Goal: Transaction & Acquisition: Register for event/course

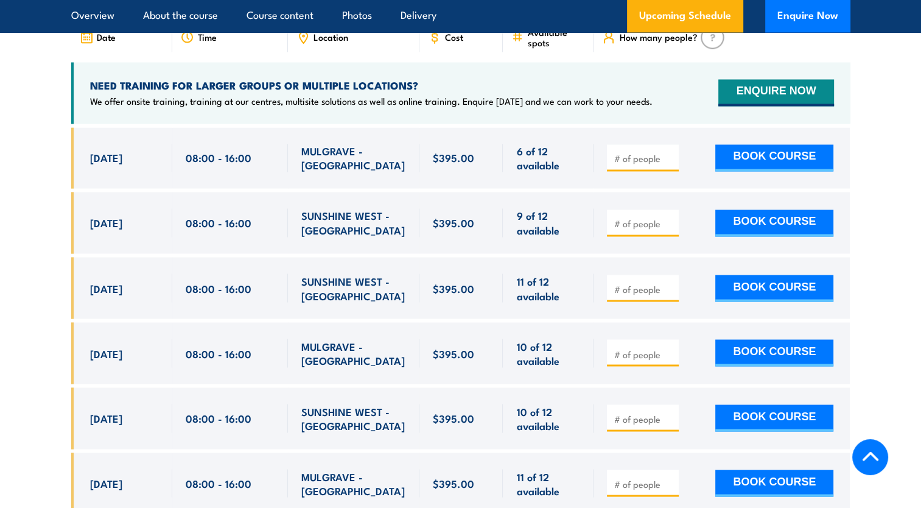
scroll to position [2098, 0]
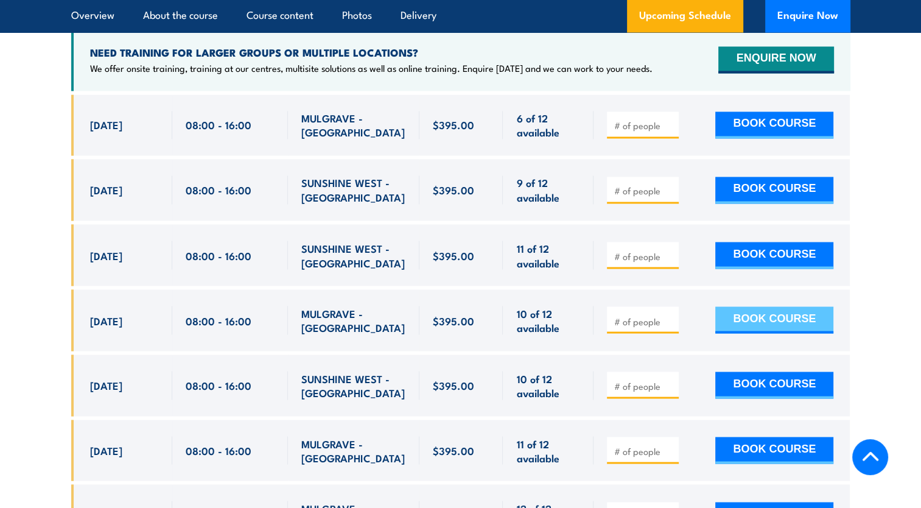
click at [759, 333] on button "BOOK COURSE" at bounding box center [774, 319] width 118 height 27
click at [648, 327] on input "number" at bounding box center [644, 321] width 61 height 12
type input "1"
click at [668, 327] on input "1" at bounding box center [644, 321] width 61 height 12
click at [767, 333] on button "BOOK COURSE" at bounding box center [774, 319] width 118 height 27
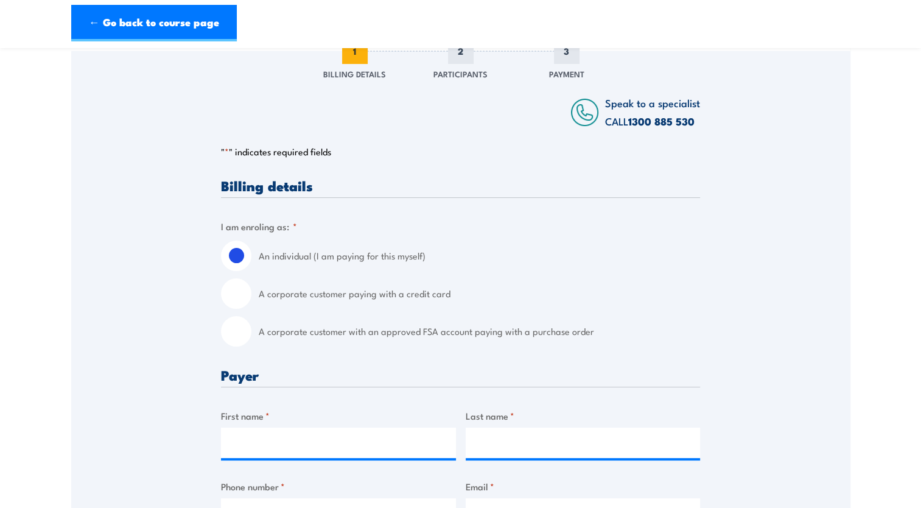
scroll to position [183, 0]
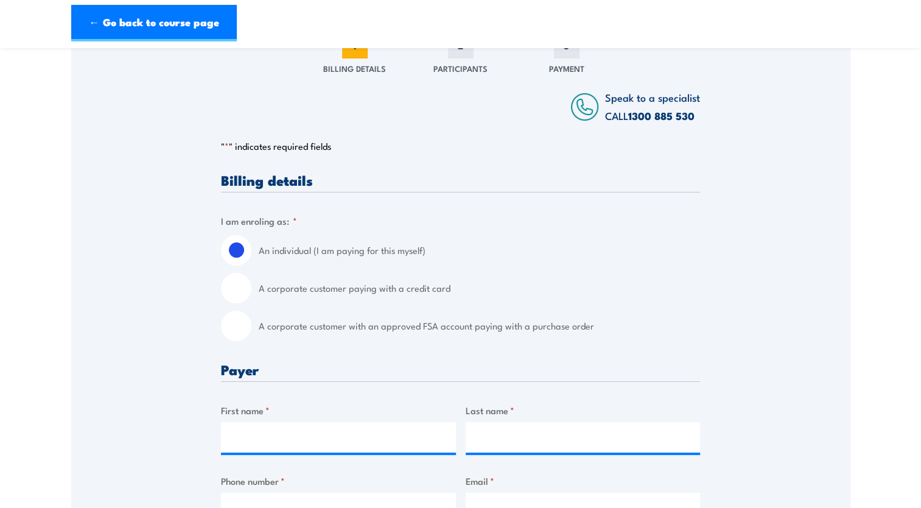
click at [244, 285] on input "A corporate customer paying with a credit card" at bounding box center [236, 288] width 30 height 30
radio input "true"
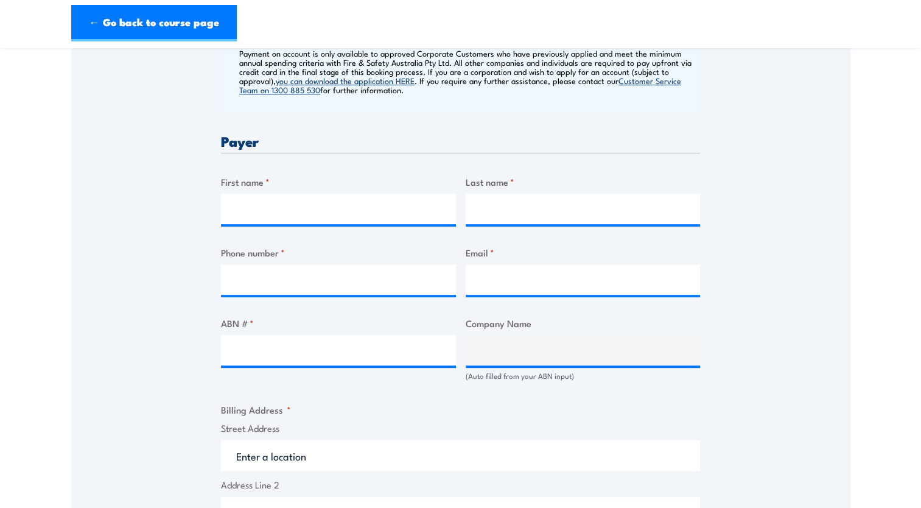
scroll to position [548, 0]
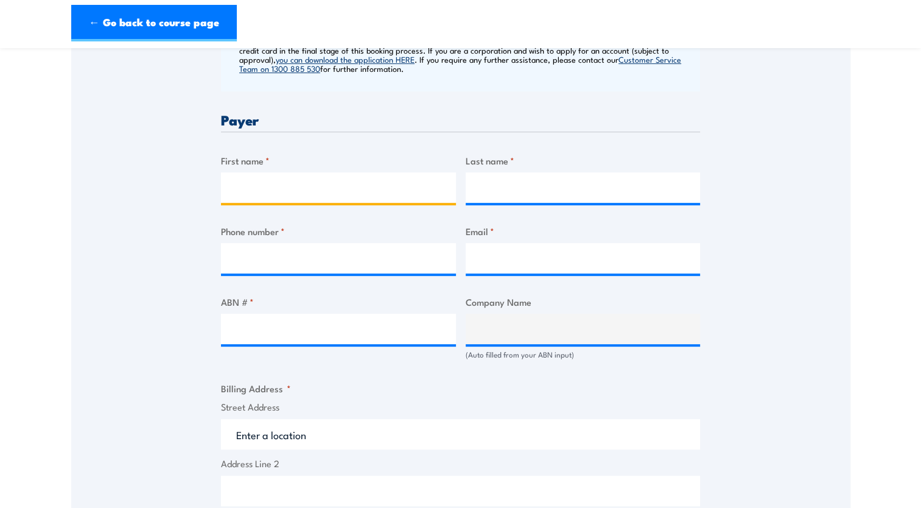
click at [273, 186] on input "First name *" at bounding box center [338, 187] width 235 height 30
type input "Nelson"
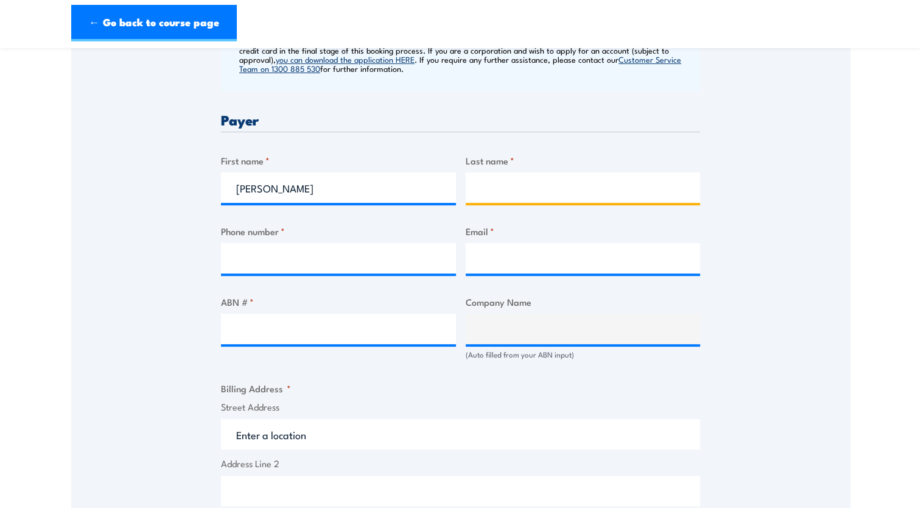
click at [505, 191] on input "Last name *" at bounding box center [583, 187] width 235 height 30
type input "Cox"
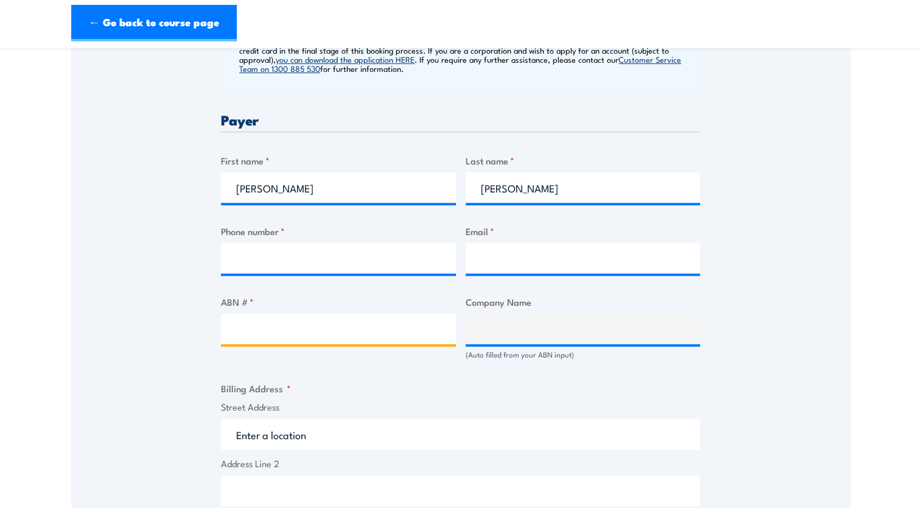
click at [317, 322] on input "ABN # *" at bounding box center [338, 329] width 235 height 30
type input "99121706349"
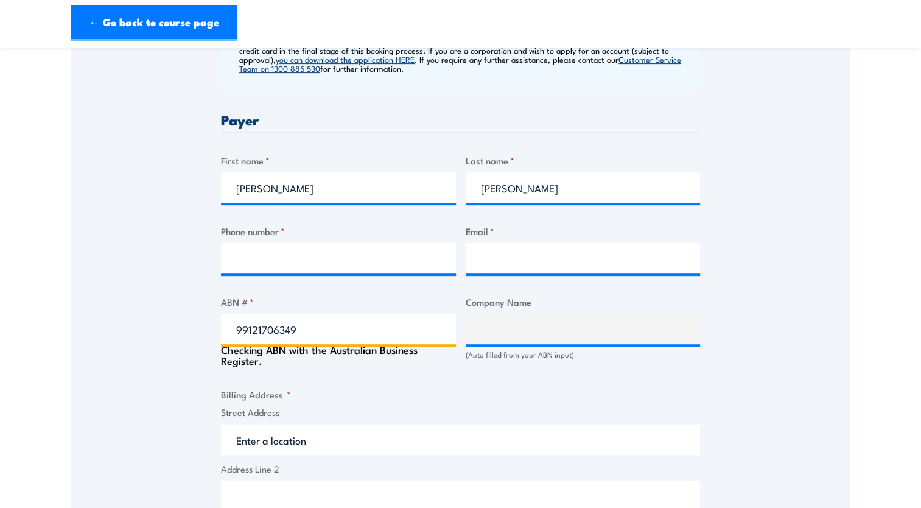
type input "RIVIERA FARMS PTY. LTD."
type input "99121706349"
click at [684, 393] on fieldset "Billing Address * Street Address Address Line 2 City State / Province / Region …" at bounding box center [460, 505] width 479 height 237
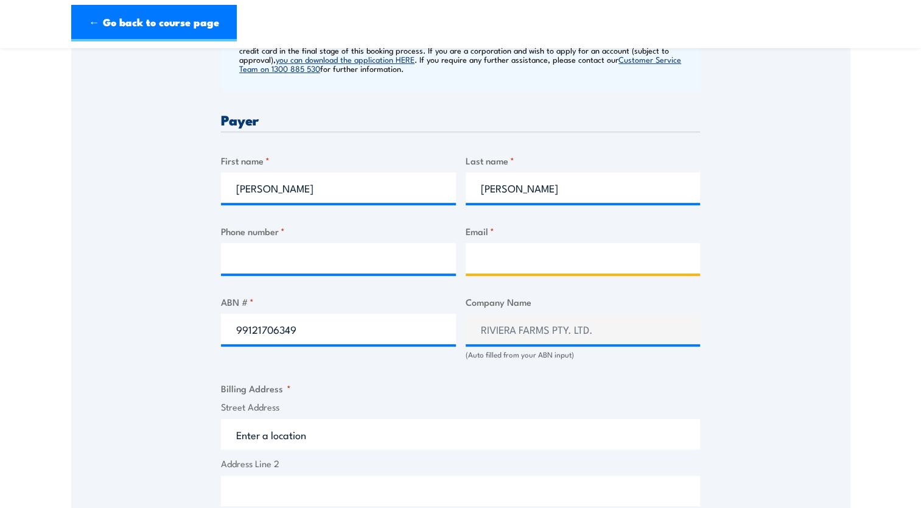
click at [488, 252] on input "Email *" at bounding box center [583, 258] width 235 height 30
type input "admin@rivierafarms.com.au"
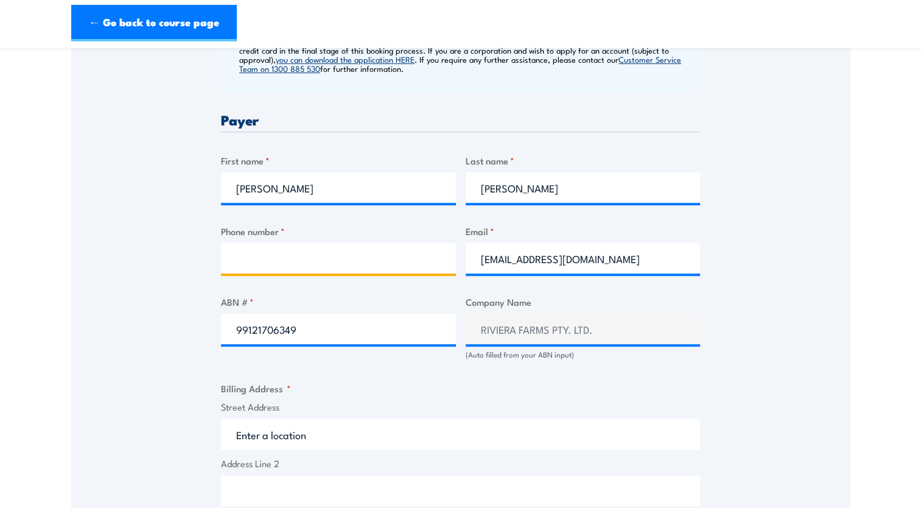
click at [310, 255] on input "Phone number *" at bounding box center [338, 258] width 235 height 30
type input "0351571697"
click at [688, 371] on div "Billing details I am enroling as: * An individual (I am paying for this myself)…" at bounding box center [460, 398] width 479 height 1180
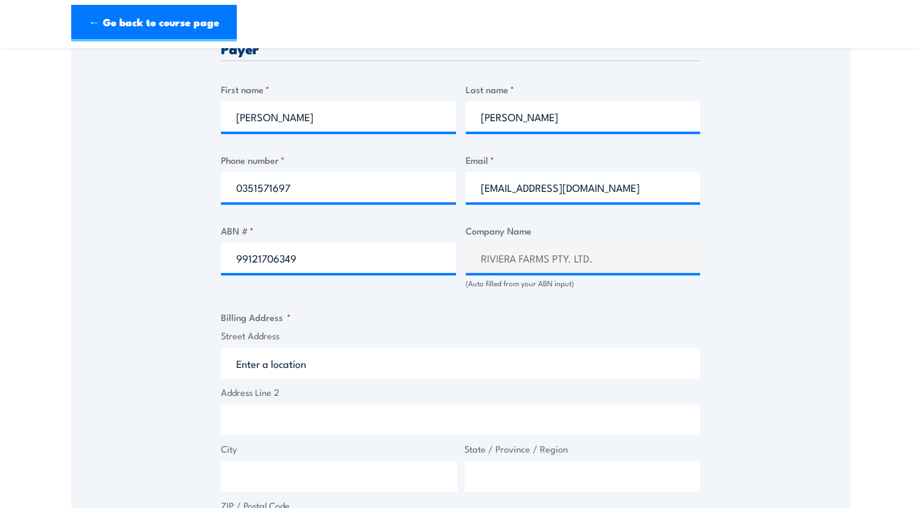
scroll to position [731, 0]
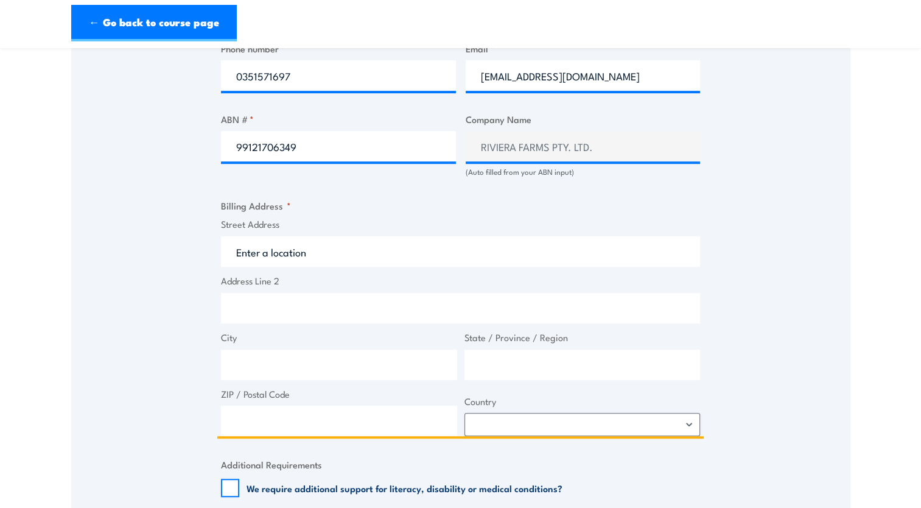
click at [262, 256] on input "Street Address" at bounding box center [460, 251] width 479 height 30
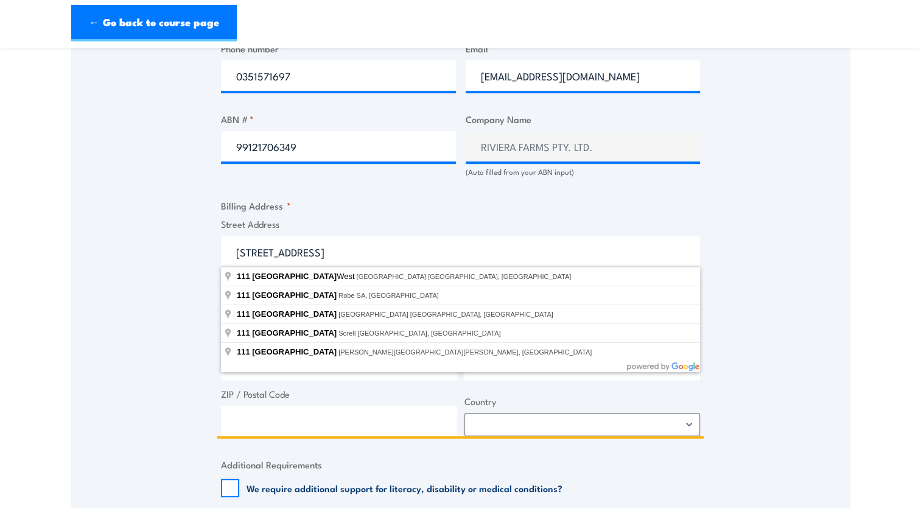
type input "111 Main Road"
click at [197, 247] on div "Speak to a specialist CALL 1300 885 530 CALL 1300 885 530 " * " indicates requi…" at bounding box center [460, 154] width 779 height 1312
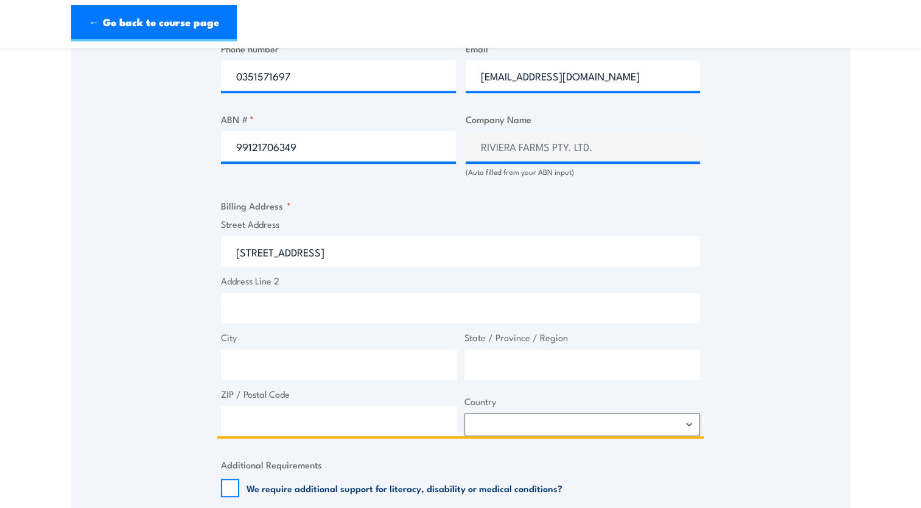
click at [247, 374] on input "City" at bounding box center [339, 365] width 236 height 30
type input "Lindenow"
click at [514, 359] on input "State / Province / Region" at bounding box center [583, 365] width 236 height 30
type input "Vic"
click at [357, 426] on input "ZIP / Postal Code" at bounding box center [339, 421] width 236 height 30
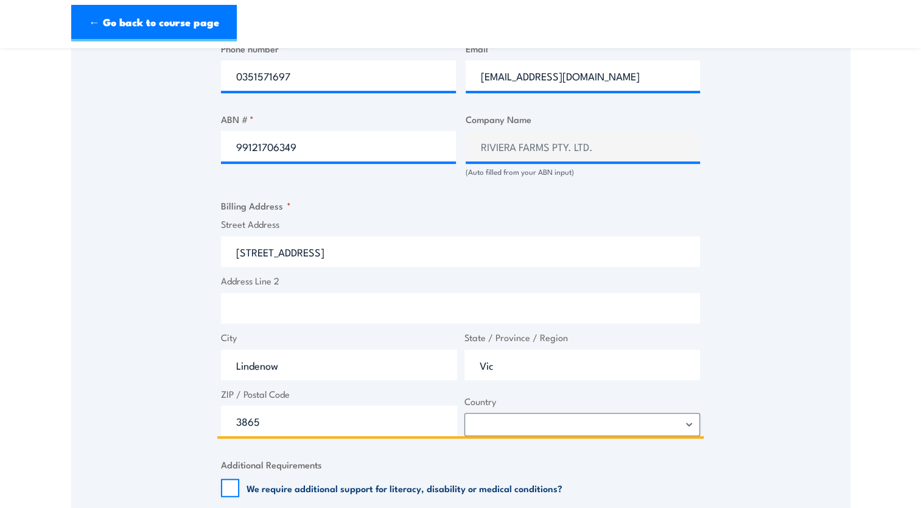
type input "3865"
click at [616, 420] on select "Afghanistan Albania Algeria American Samoa Andorra Angola Anguilla Antarctica A…" at bounding box center [583, 424] width 236 height 23
select select "Australia"
click at [465, 413] on select "Afghanistan Albania Algeria American Samoa Andorra Angola Anguilla Antarctica A…" at bounding box center [583, 424] width 236 height 23
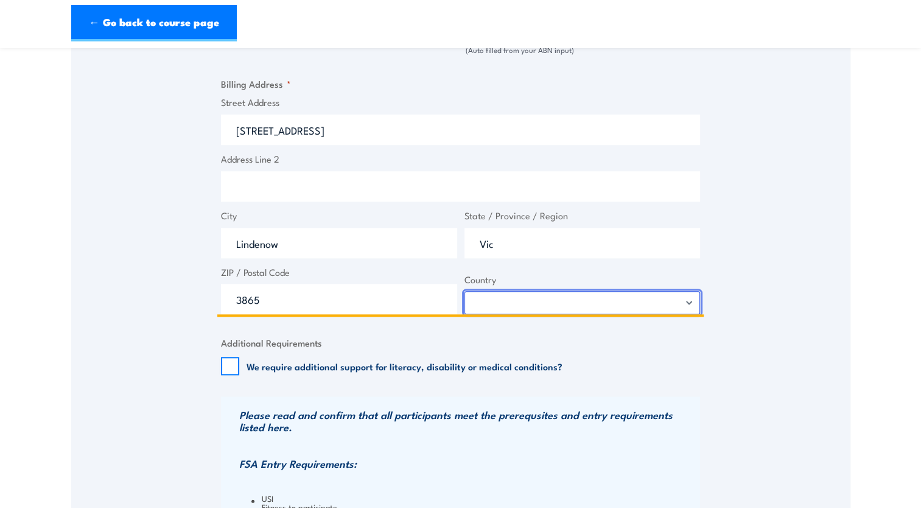
scroll to position [1035, 0]
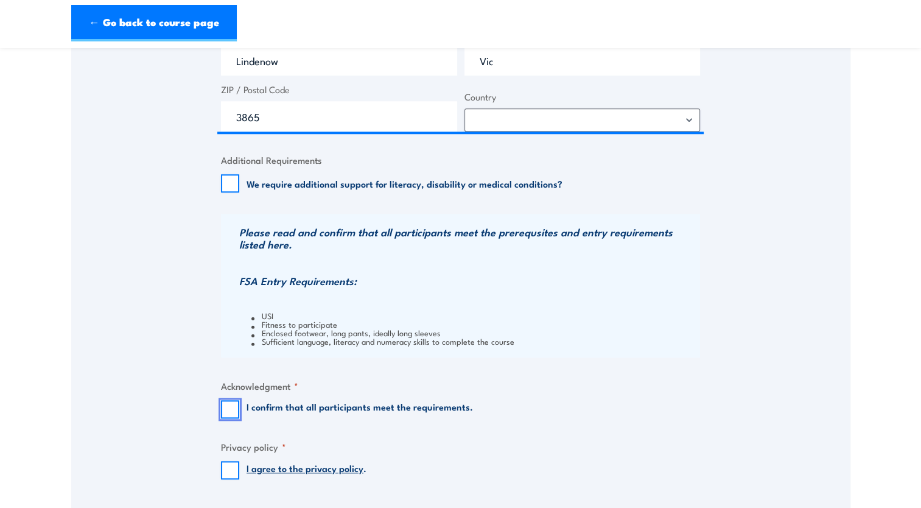
click at [228, 408] on input "I confirm that all participants meet the requirements." at bounding box center [230, 409] width 18 height 18
checkbox input "true"
click at [230, 468] on input "I agree to the privacy policy ." at bounding box center [230, 470] width 18 height 18
checkbox input "true"
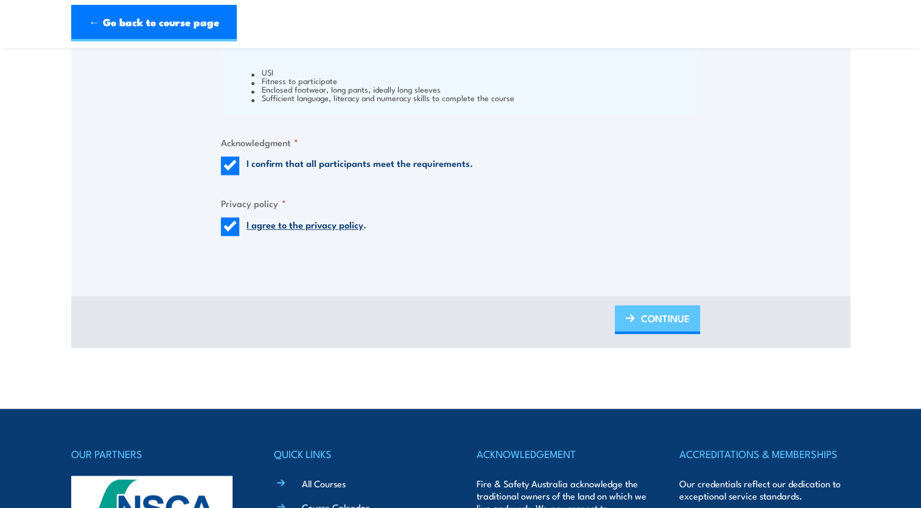
click at [674, 318] on span "CONTINUE" at bounding box center [665, 318] width 49 height 32
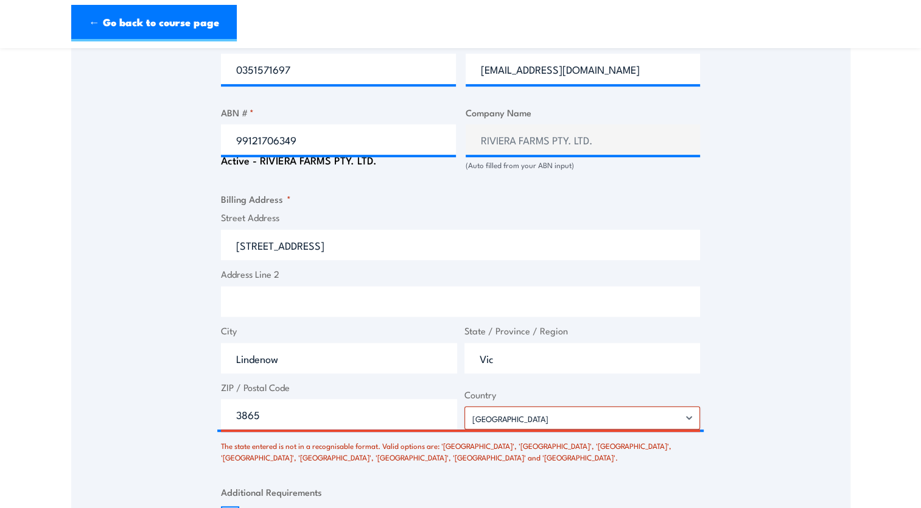
scroll to position [874, 0]
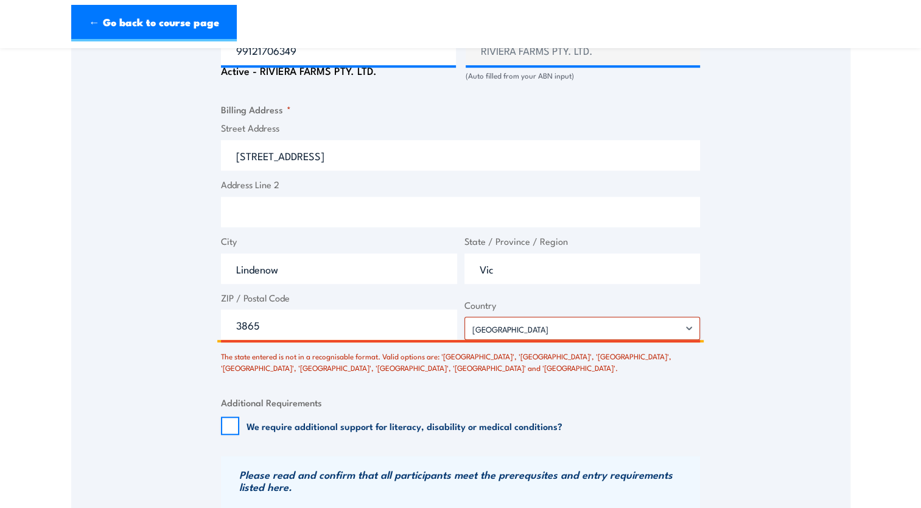
click at [501, 270] on input "Vic" at bounding box center [583, 268] width 236 height 30
type input "Victoria"
click at [771, 257] on div "Speak to a specialist CALL 1300 885 530 CALL 1300 885 530 There was a problem w…" at bounding box center [460, 50] width 779 height 1393
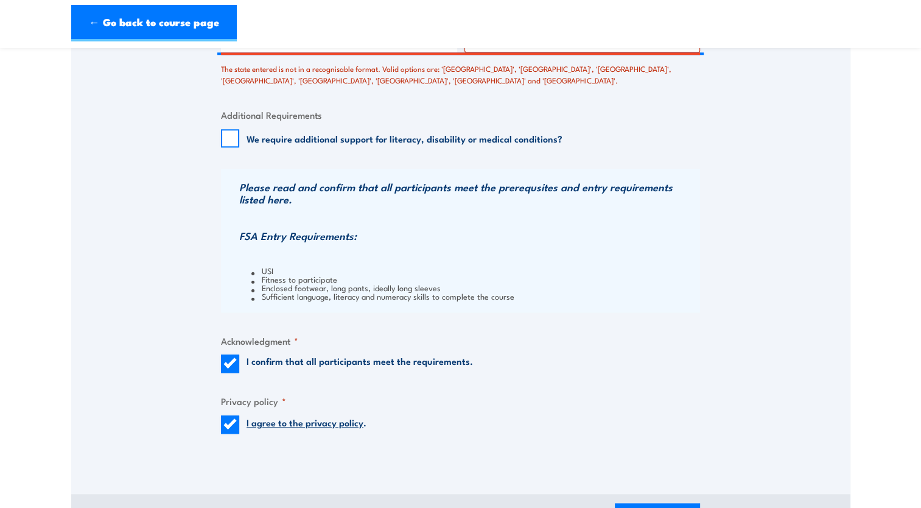
scroll to position [1240, 0]
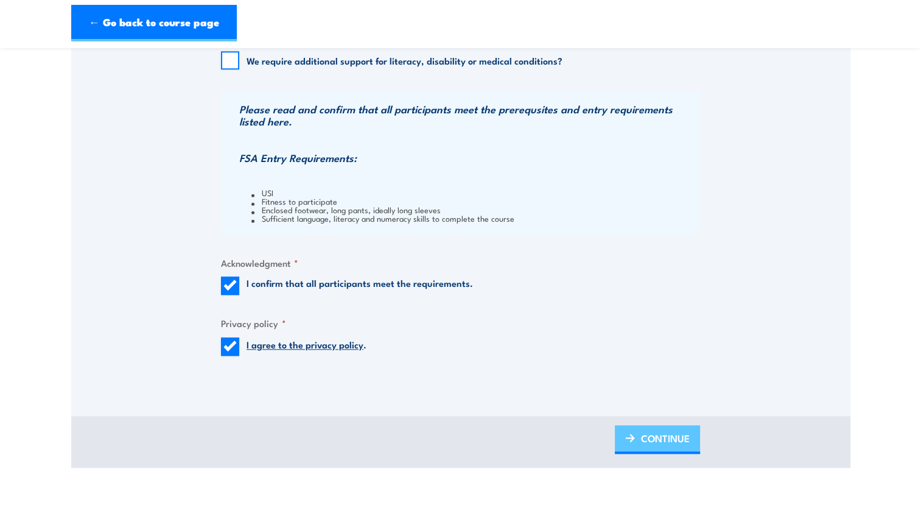
click at [669, 440] on span "CONTINUE" at bounding box center [665, 438] width 49 height 32
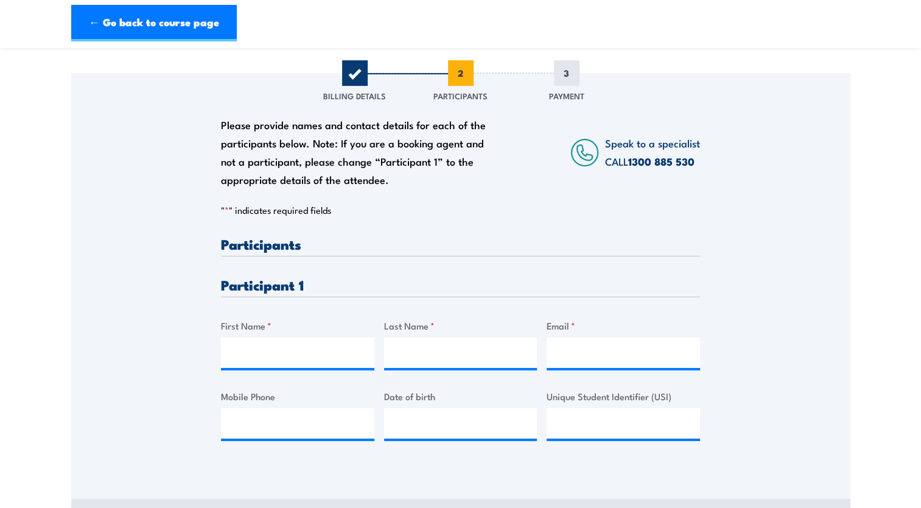
scroll to position [183, 0]
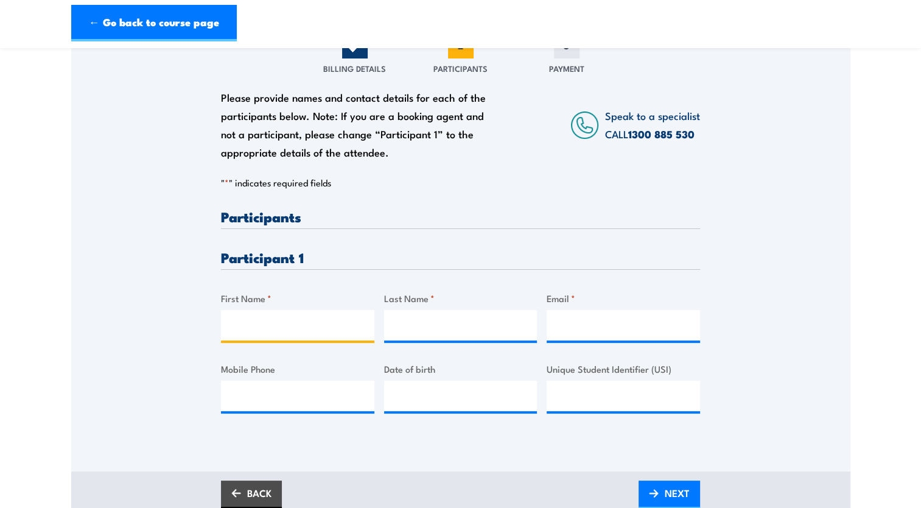
click at [292, 318] on input "First Name *" at bounding box center [297, 325] width 153 height 30
type input "Brett"
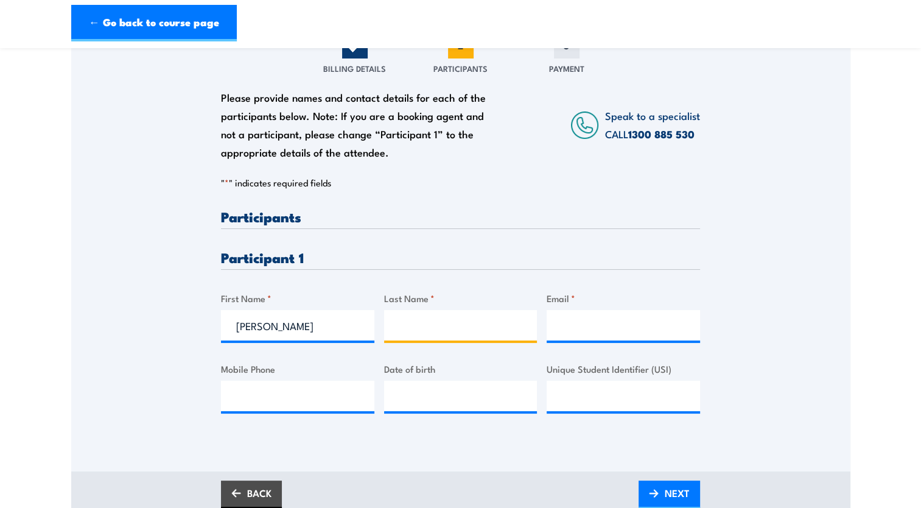
click at [441, 312] on input "Last Name *" at bounding box center [460, 325] width 153 height 30
type input "Savory"
click at [594, 318] on input "Email *" at bounding box center [623, 325] width 153 height 30
paste input "brettsavory9@gmail.com"
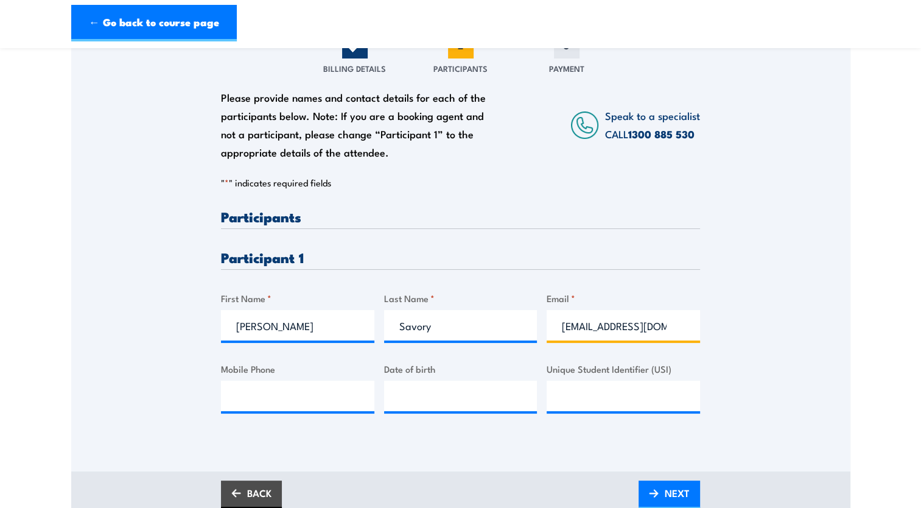
scroll to position [0, 8]
type input "brettsavory9@gmail.com"
click at [736, 293] on div "Please provide names and contact details for each of the participants below. No…" at bounding box center [460, 242] width 779 height 392
click at [310, 392] on input "Mobile Phone" at bounding box center [297, 396] width 153 height 30
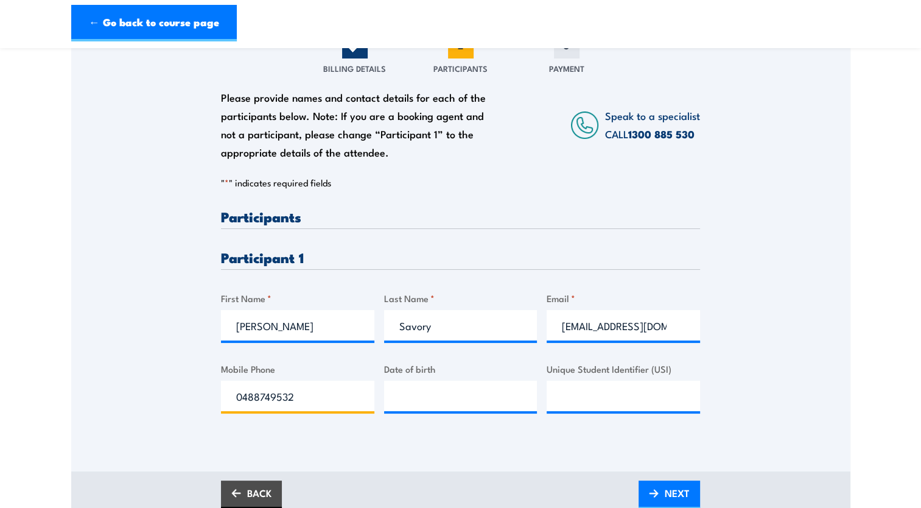
type input "0488749532"
type input "__/__/____"
click at [404, 399] on input "__/__/____" at bounding box center [460, 396] width 153 height 30
type input "__/__/____"
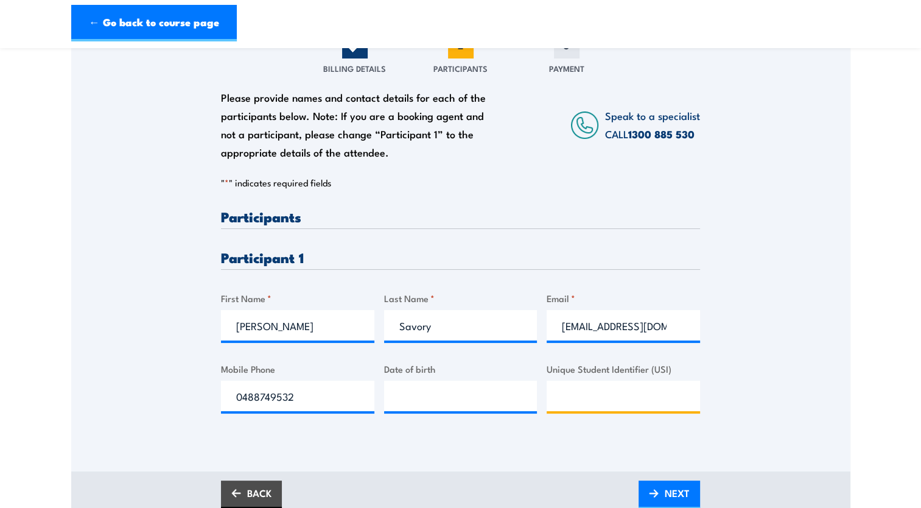
click at [626, 395] on input "Unique Student Identifier (USI)" at bounding box center [623, 396] width 153 height 30
type input "B"
type input "CBBFR7KK3U"
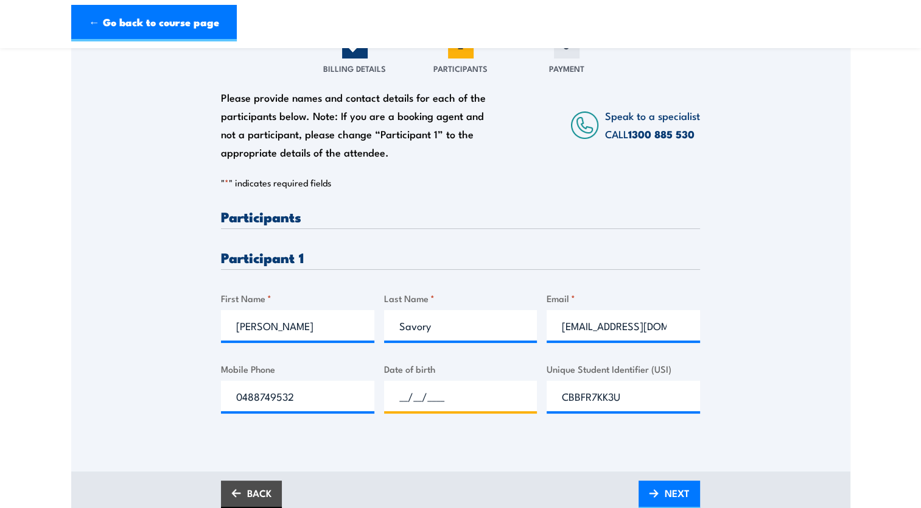
click at [419, 394] on input "__/__/____" at bounding box center [460, 396] width 153 height 30
type input "17/05/1984"
click at [671, 493] on span "NEXT" at bounding box center [677, 493] width 25 height 32
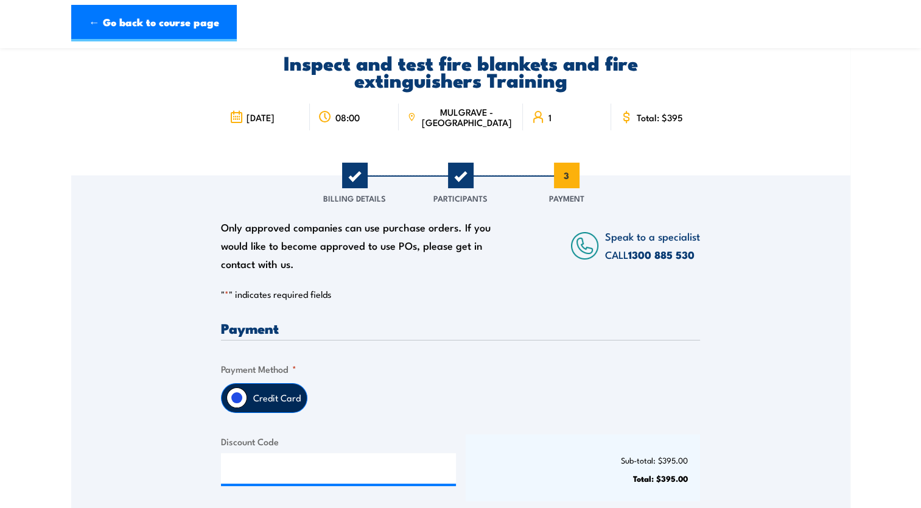
scroll to position [122, 0]
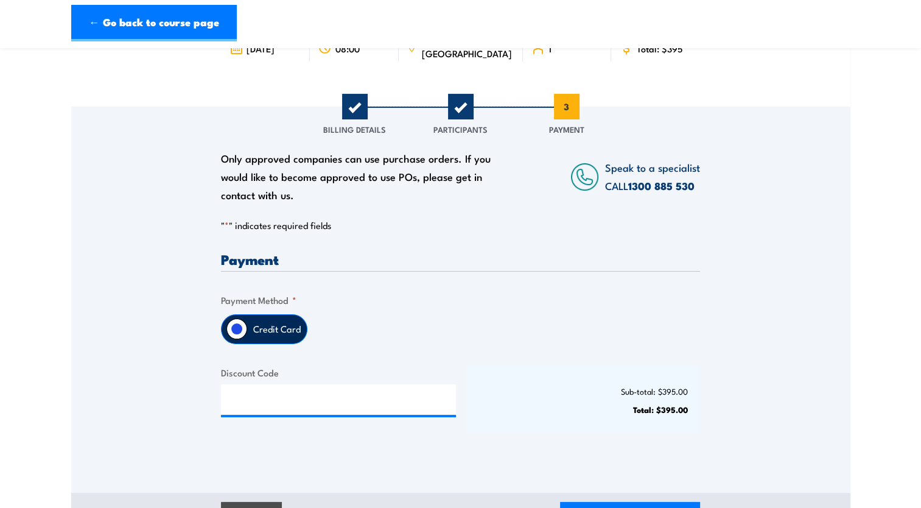
click at [275, 330] on label "Credit Card" at bounding box center [277, 329] width 60 height 29
click at [247, 330] on input "Credit Card" at bounding box center [237, 328] width 21 height 21
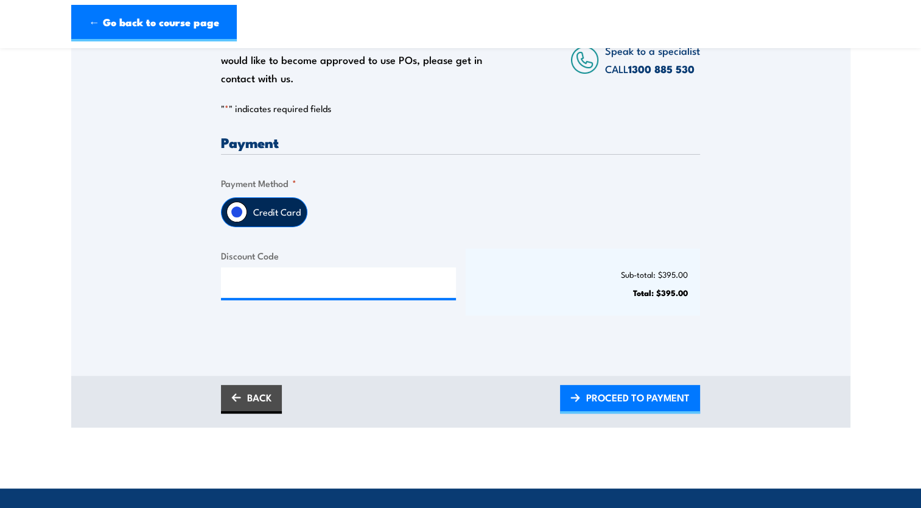
scroll to position [244, 0]
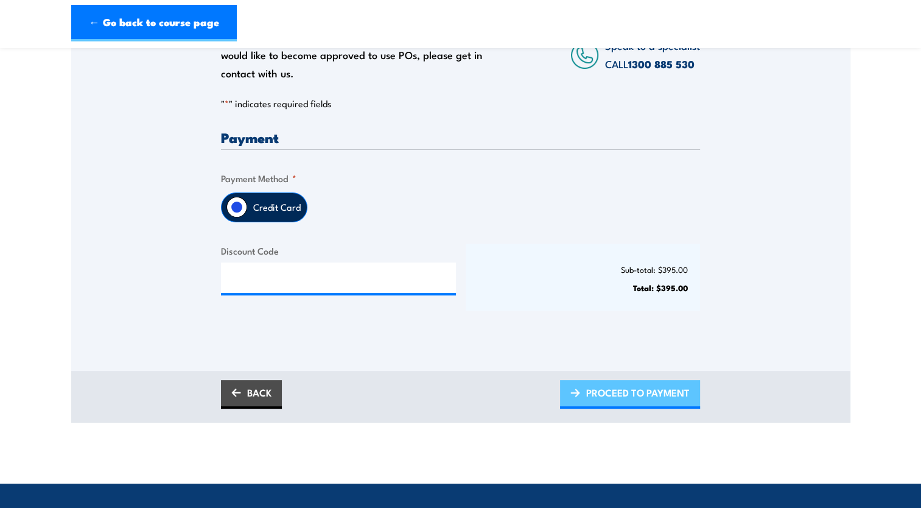
click at [620, 392] on span "PROCEED TO PAYMENT" at bounding box center [638, 392] width 104 height 32
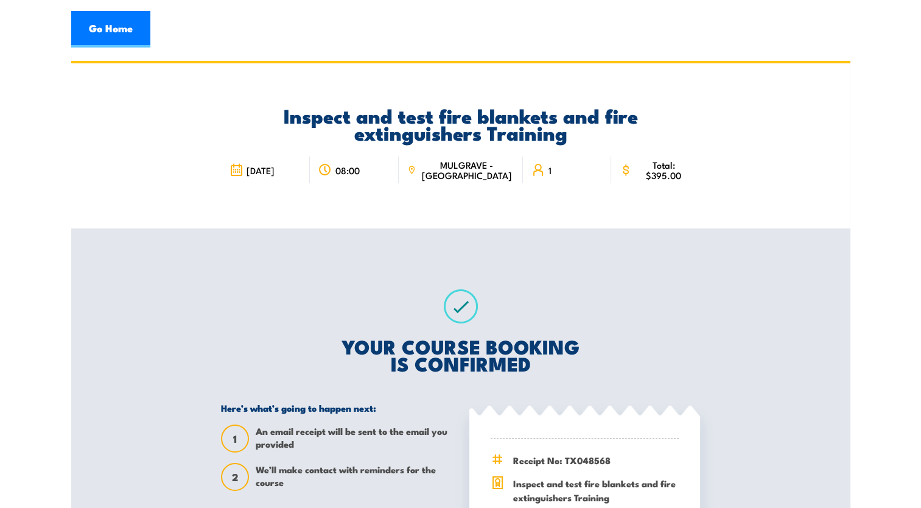
click at [719, 214] on div "Inspect and test fire blankets and fire extinguishers Training 6 November 2025 …" at bounding box center [460, 145] width 779 height 165
